Goal: Information Seeking & Learning: Learn about a topic

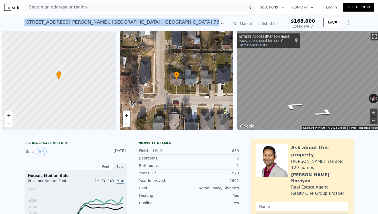
scroll to position [0, 2]
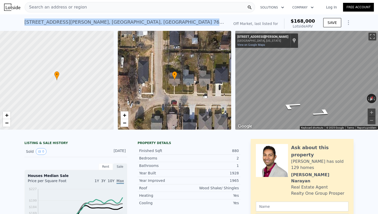
click at [211, 21] on div "1501 Irma St , Fort Worth , TX 76104 No sales on record (~ARV $168k )" at bounding box center [125, 23] width 203 height 14
type input "816"
type input "6359.759999999999"
checkbox input "true"
type input "$ 169,000"
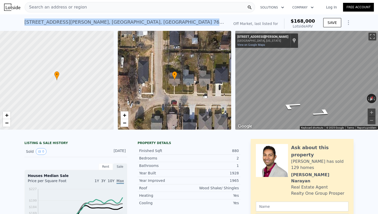
type input "$ 111,016"
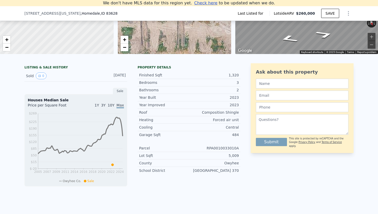
scroll to position [83, 0]
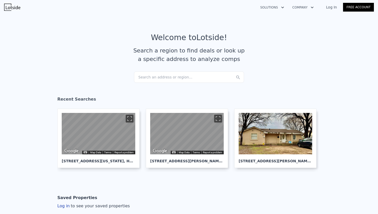
click at [144, 78] on div "Search an address or region..." at bounding box center [189, 77] width 110 height 11
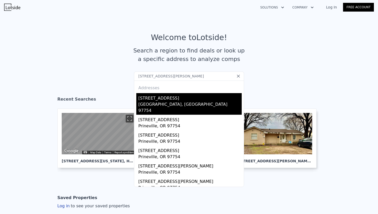
type input "[STREET_ADDRESS][PERSON_NAME]"
click at [160, 97] on div "[STREET_ADDRESS]" at bounding box center [189, 97] width 103 height 8
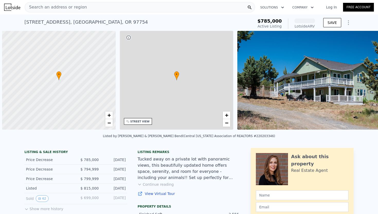
scroll to position [0, 2]
